Goal: Task Accomplishment & Management: Manage account settings

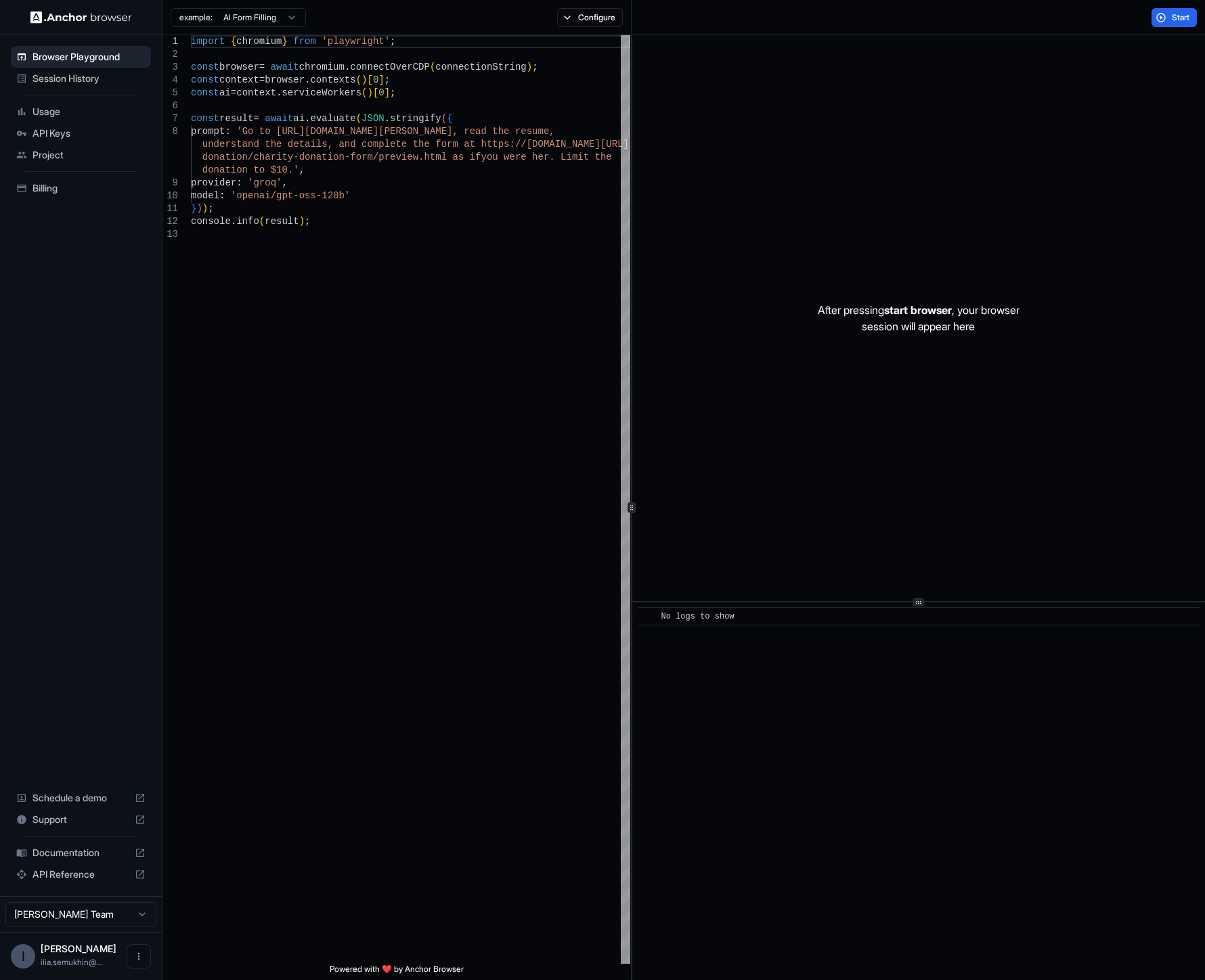
click at [46, 189] on span "Billing" at bounding box center [88, 188] width 113 height 14
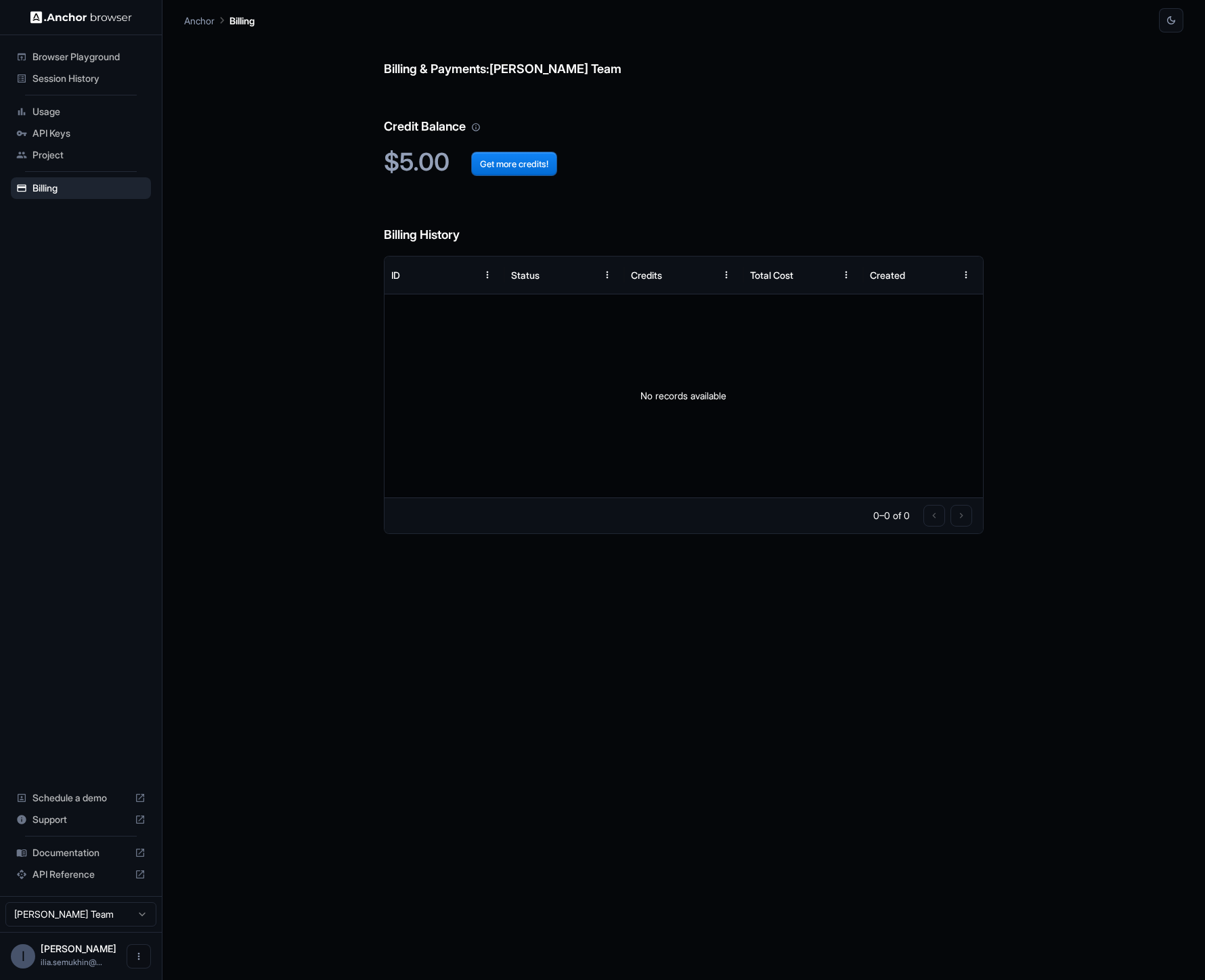
click at [442, 695] on div "Billing & Payments: [PERSON_NAME] Team Credit Balance $5.00 Get more credits! B…" at bounding box center [683, 506] width 599 height 947
click at [52, 154] on span "Project" at bounding box center [88, 155] width 113 height 14
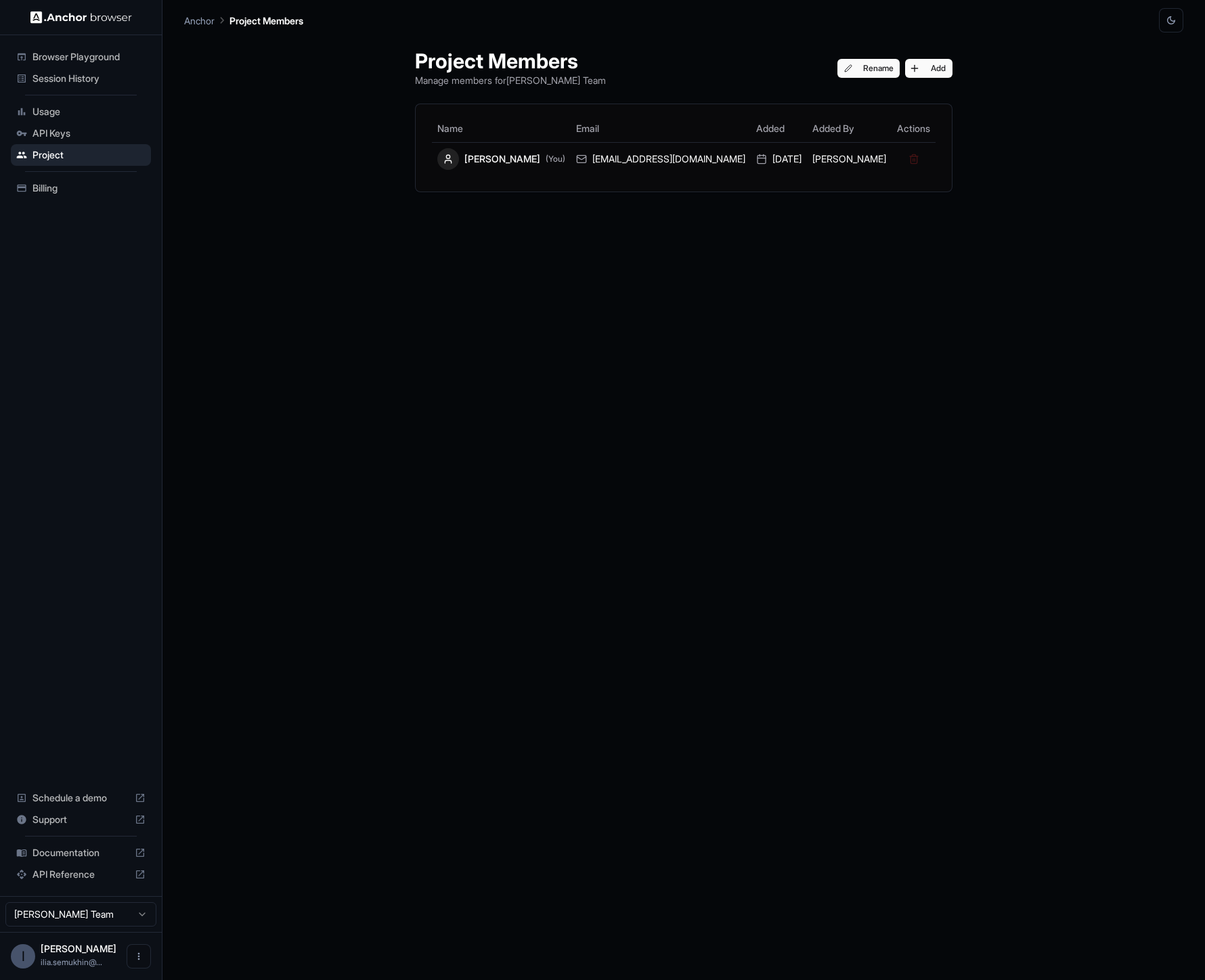
click at [1164, 21] on button "button" at bounding box center [1171, 20] width 24 height 24
click at [1149, 72] on li "Light" at bounding box center [1154, 75] width 43 height 23
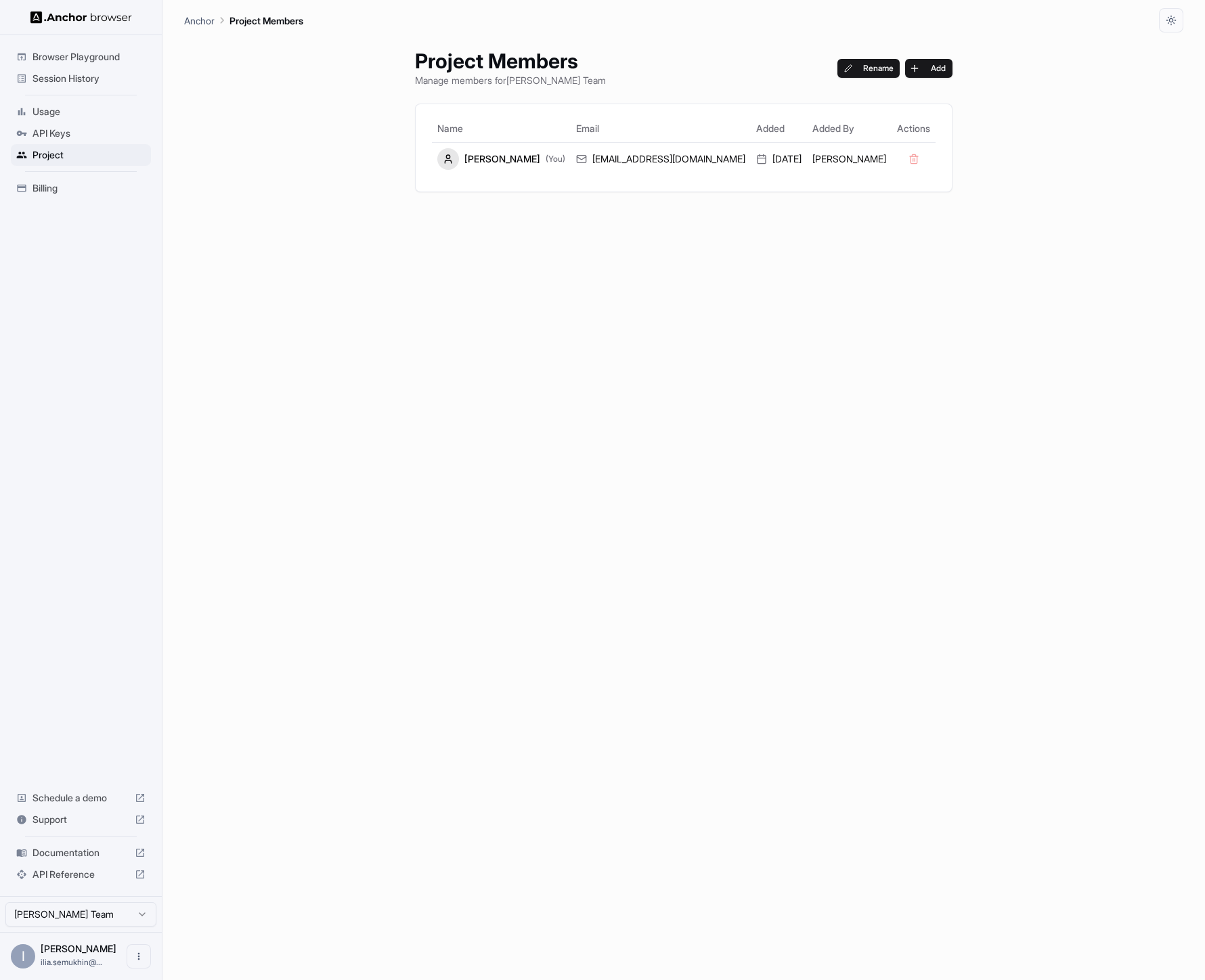
click at [627, 383] on div "Project Members Manage members for Ilia Semukhin Team Rename Add Name Email Add…" at bounding box center [684, 506] width 570 height 947
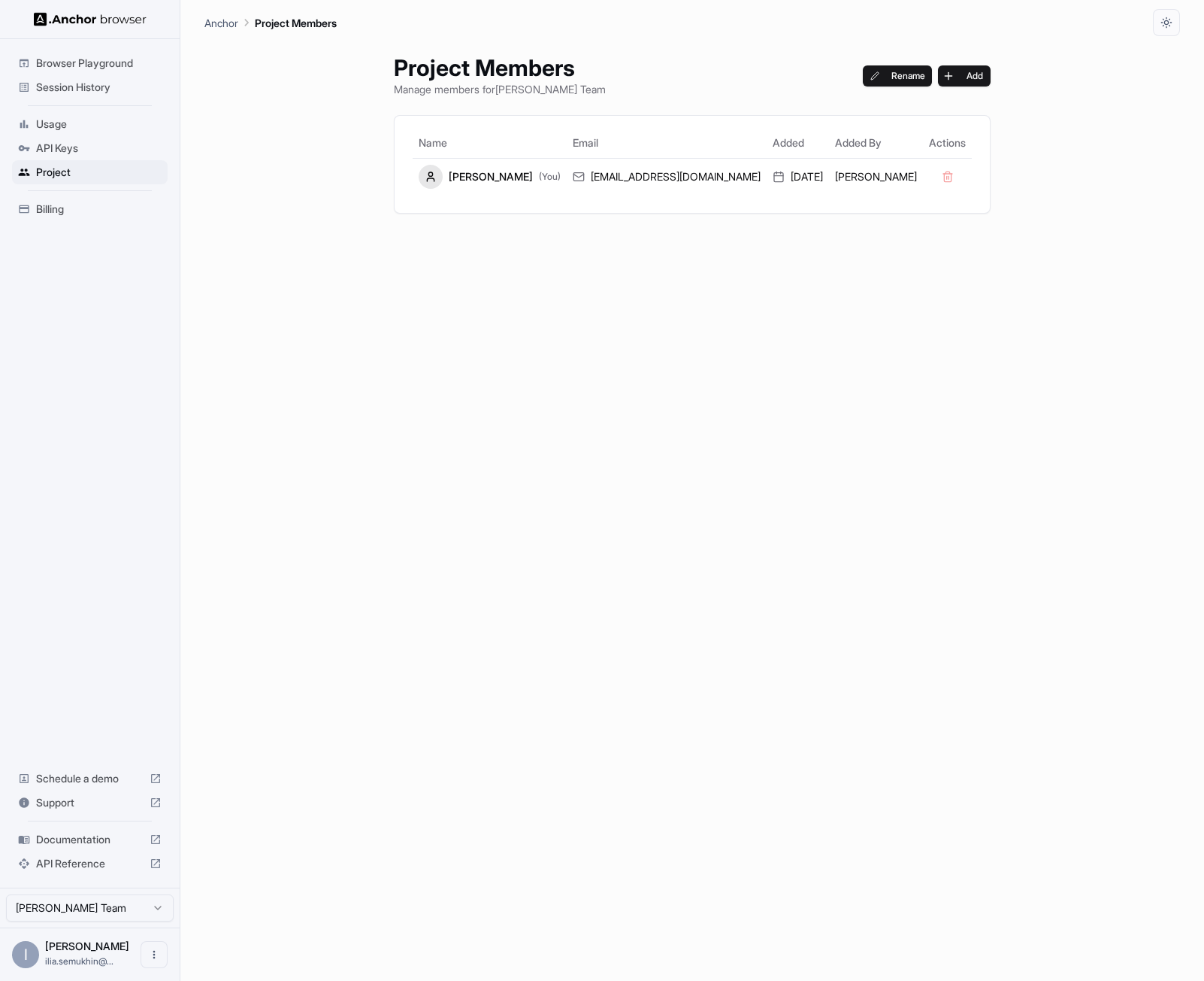
drag, startPoint x: 696, startPoint y: 426, endPoint x: 554, endPoint y: 316, distance: 179.6
click at [554, 316] on div "Project Members Manage members for Ilia Semukhin Team Rename Add Name Email Add…" at bounding box center [692, 508] width 633 height 944
drag, startPoint x: 213, startPoint y: 556, endPoint x: 409, endPoint y: 381, distance: 262.8
click at [213, 556] on div "Project Members Manage members for Ilia Semukhin Team Rename Add Name Email Add…" at bounding box center [692, 508] width 976 height 944
click at [1164, 25] on icon "button" at bounding box center [1166, 22] width 12 height 12
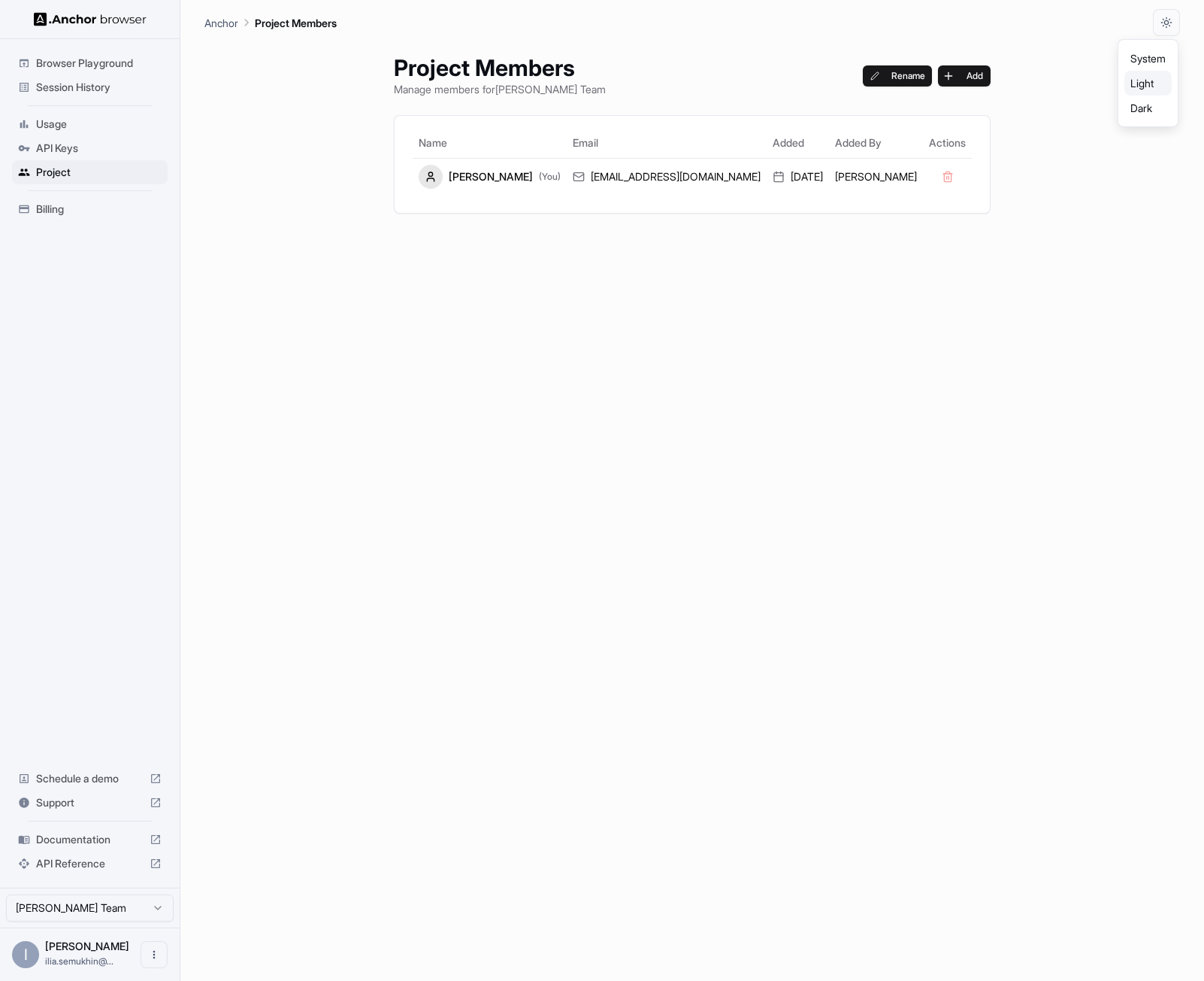
click at [1148, 105] on li "Dark" at bounding box center [1147, 108] width 47 height 25
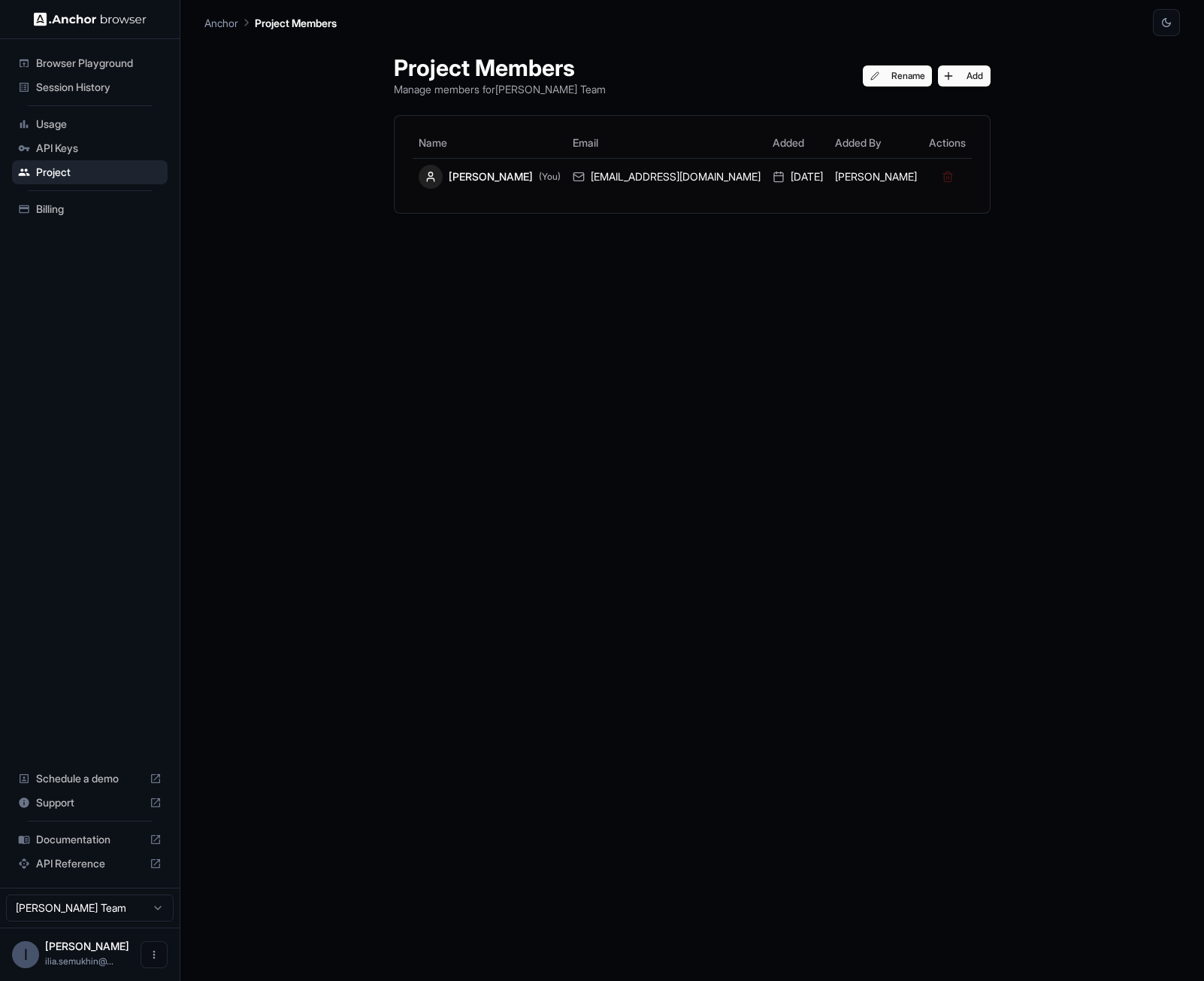
click at [638, 412] on div "Project Members Manage members for Ilia Semukhin Team Rename Add Name Email Add…" at bounding box center [692, 508] width 633 height 944
drag, startPoint x: 176, startPoint y: 429, endPoint x: 173, endPoint y: 440, distance: 11.4
click at [176, 429] on div "Browser Playground Session History Usage API Keys Project Billing Schedule a de…" at bounding box center [90, 464] width 180 height 848
